Goal: Task Accomplishment & Management: Manage account settings

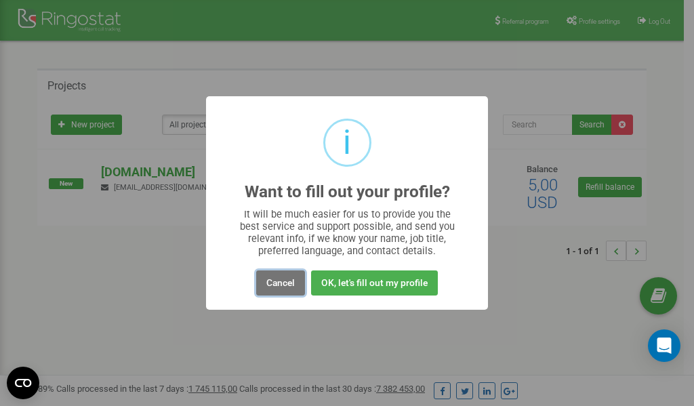
click at [282, 278] on button "Cancel" at bounding box center [280, 282] width 49 height 25
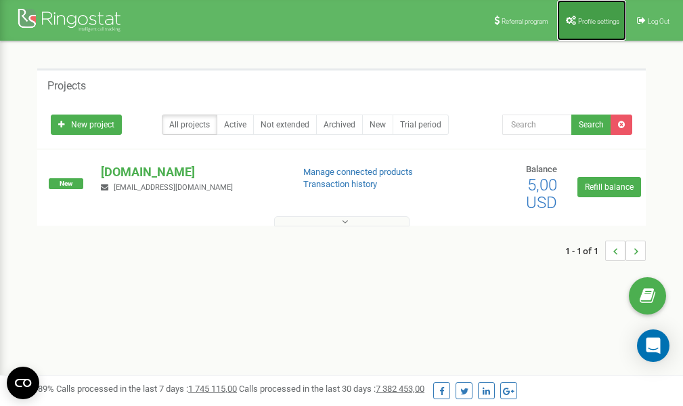
click at [584, 20] on span "Profile settings" at bounding box center [598, 21] width 41 height 7
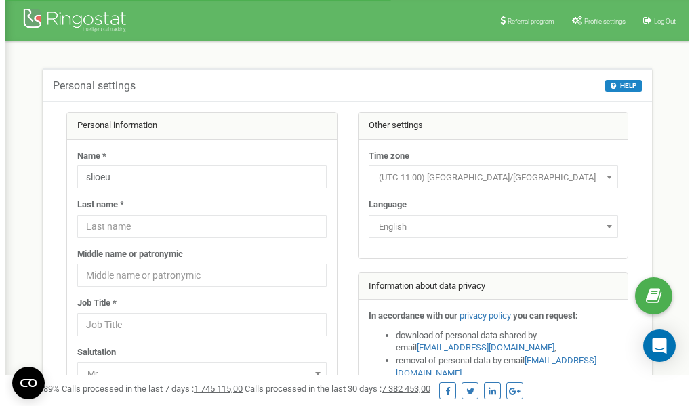
scroll to position [68, 0]
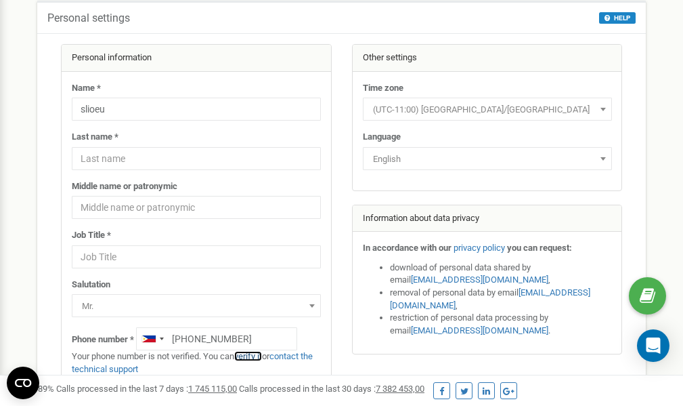
click at [251, 356] on link "verify it" at bounding box center [248, 356] width 28 height 10
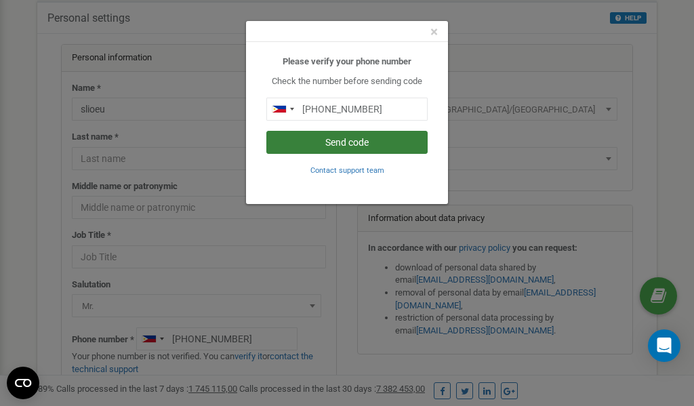
click at [351, 140] on button "Send code" at bounding box center [346, 142] width 161 height 23
